Goal: Check status: Check status

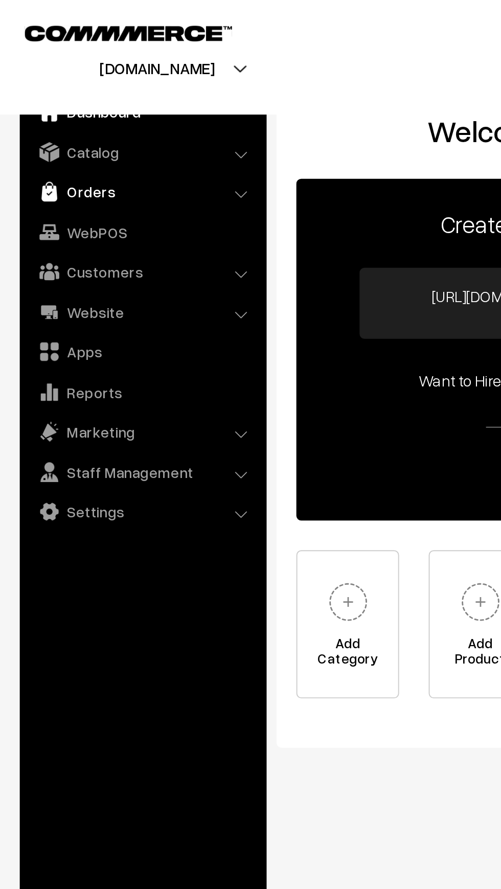
click at [32, 100] on link "Orders" at bounding box center [74, 99] width 122 height 18
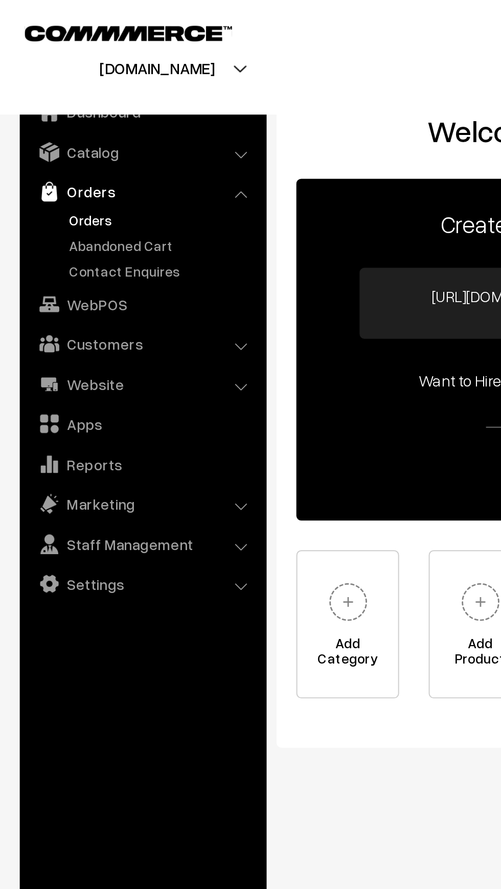
click at [35, 114] on link "Orders" at bounding box center [83, 113] width 101 height 11
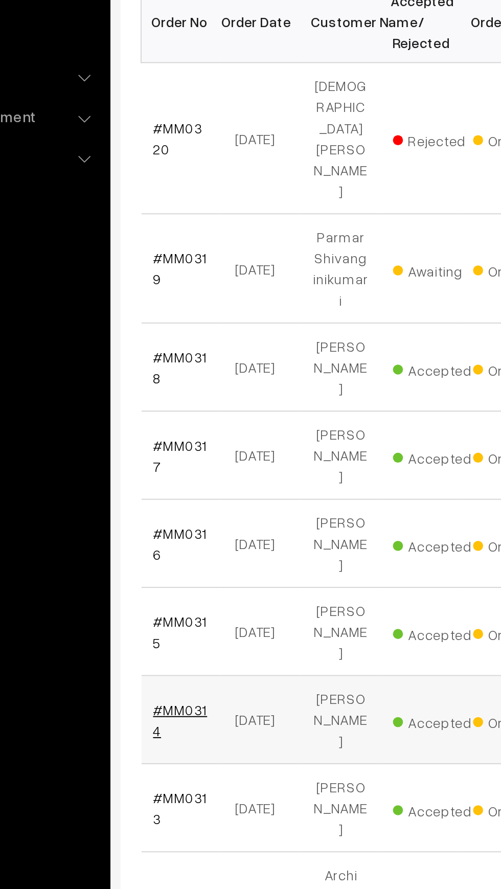
click at [171, 580] on link "#MM0314" at bounding box center [174, 589] width 28 height 19
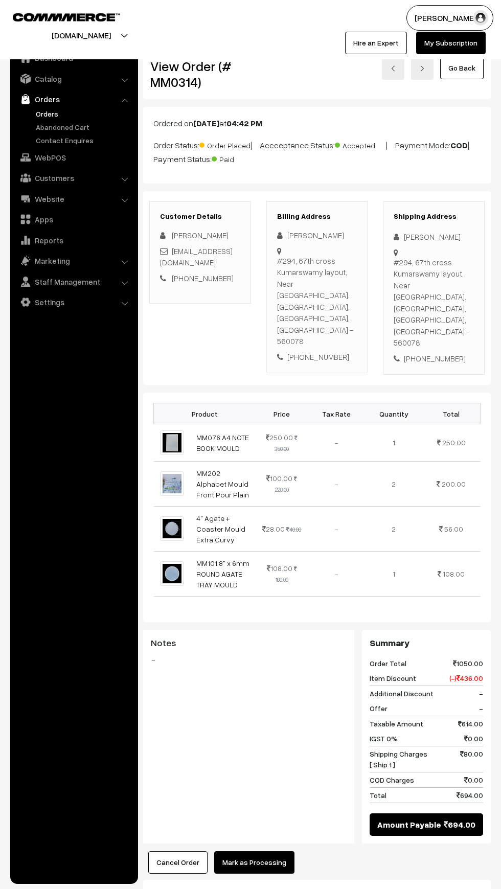
scroll to position [1, 0]
